Goal: Task Accomplishment & Management: Manage account settings

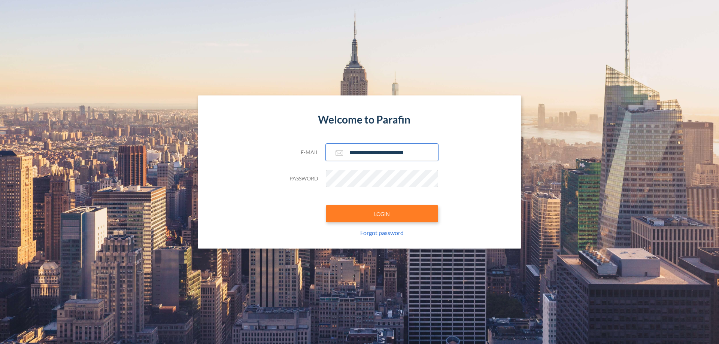
type input "**********"
click at [382, 214] on button "LOGIN" at bounding box center [382, 213] width 112 height 17
